Goal: Information Seeking & Learning: Find specific fact

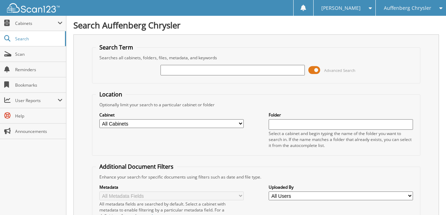
click at [194, 70] on input "text" at bounding box center [232, 70] width 144 height 11
type input "921079"
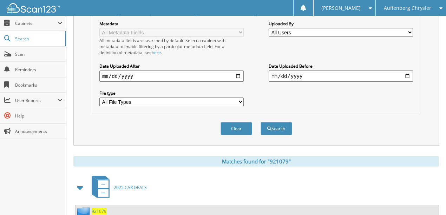
scroll to position [156, 0]
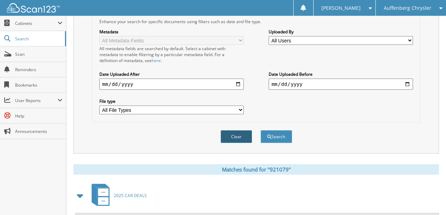
click at [232, 131] on button "Clear" at bounding box center [236, 136] width 32 height 13
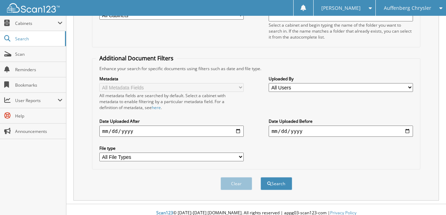
click at [404, 7] on span "Auffenberg Chrysler" at bounding box center [407, 8] width 47 height 4
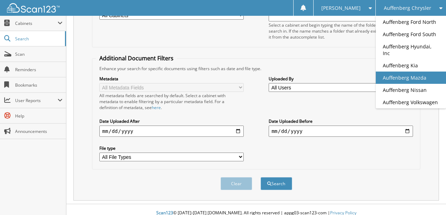
click at [423, 72] on link "Auffenberg Mazda" at bounding box center [411, 78] width 70 height 12
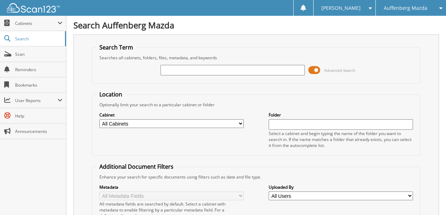
click at [182, 72] on input "text" at bounding box center [232, 70] width 144 height 11
type input "FGC60143"
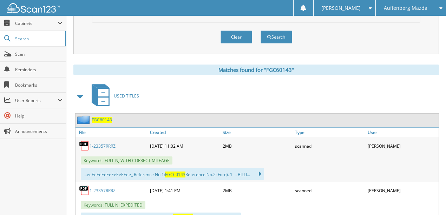
scroll to position [257, 0]
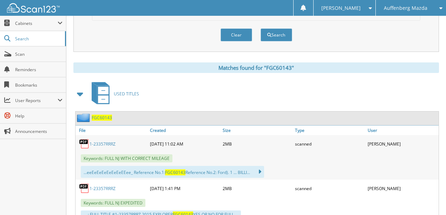
click at [100, 141] on link "1-23357RRRZ" at bounding box center [103, 144] width 26 height 6
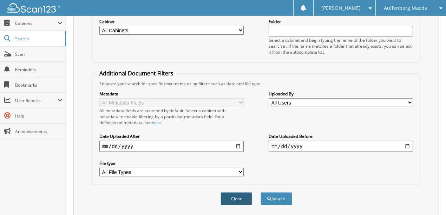
click at [236, 195] on button "Clear" at bounding box center [236, 198] width 32 height 13
click at [408, 7] on span "Auffenberg Mazda" at bounding box center [406, 8] width 44 height 4
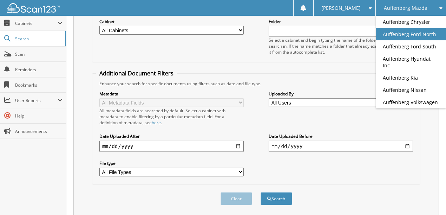
click at [412, 33] on link "Auffenberg Ford North" at bounding box center [411, 34] width 70 height 12
